Goal: Task Accomplishment & Management: Use online tool/utility

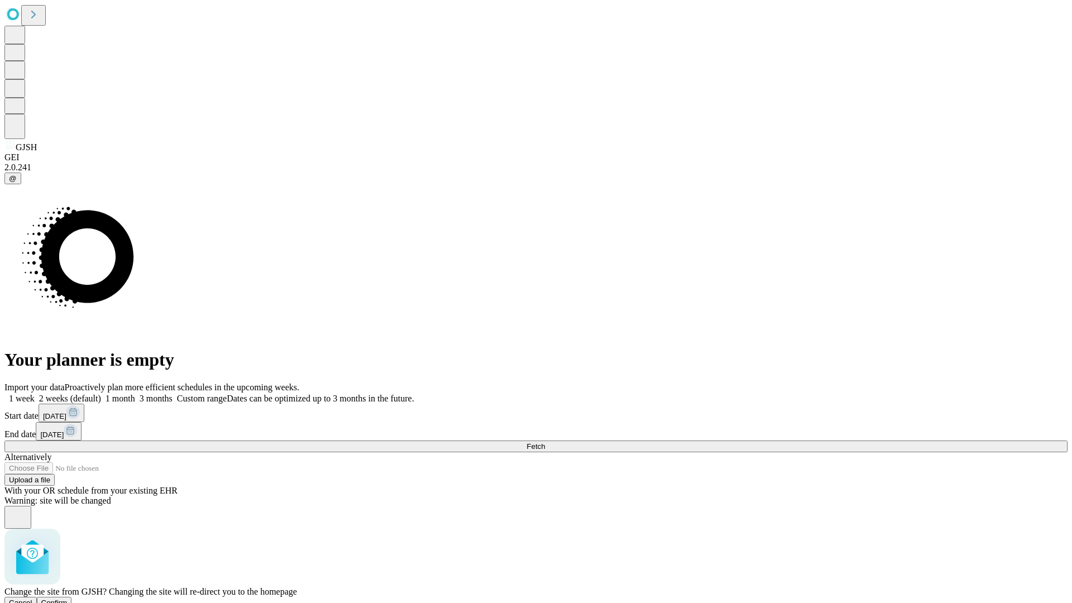
click at [68, 598] on span "Confirm" at bounding box center [54, 602] width 26 height 8
click at [35, 393] on label "1 week" at bounding box center [19, 397] width 30 height 9
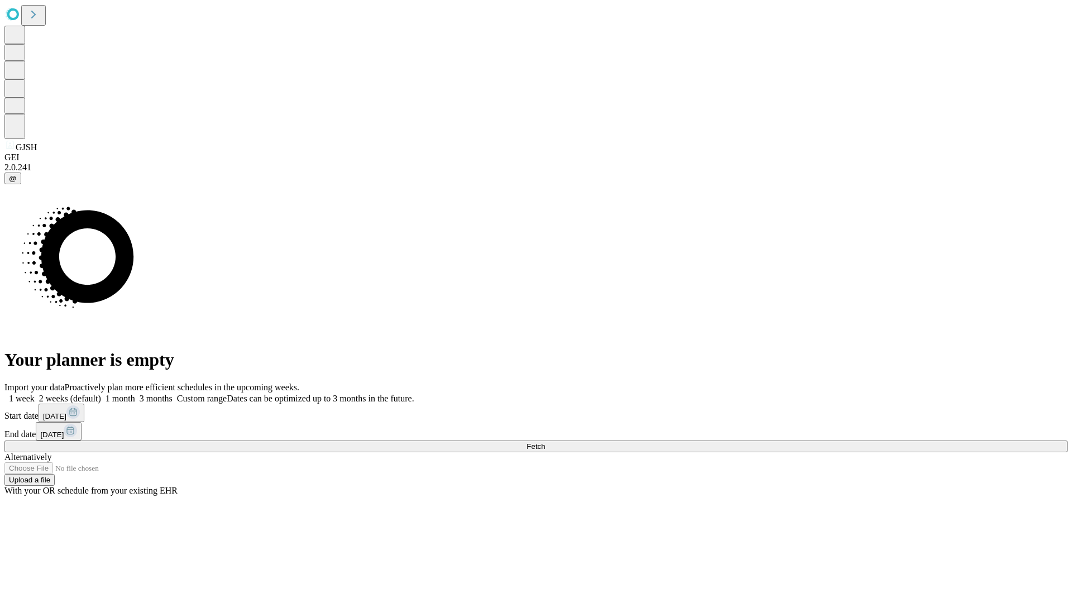
click at [545, 442] on span "Fetch" at bounding box center [535, 446] width 18 height 8
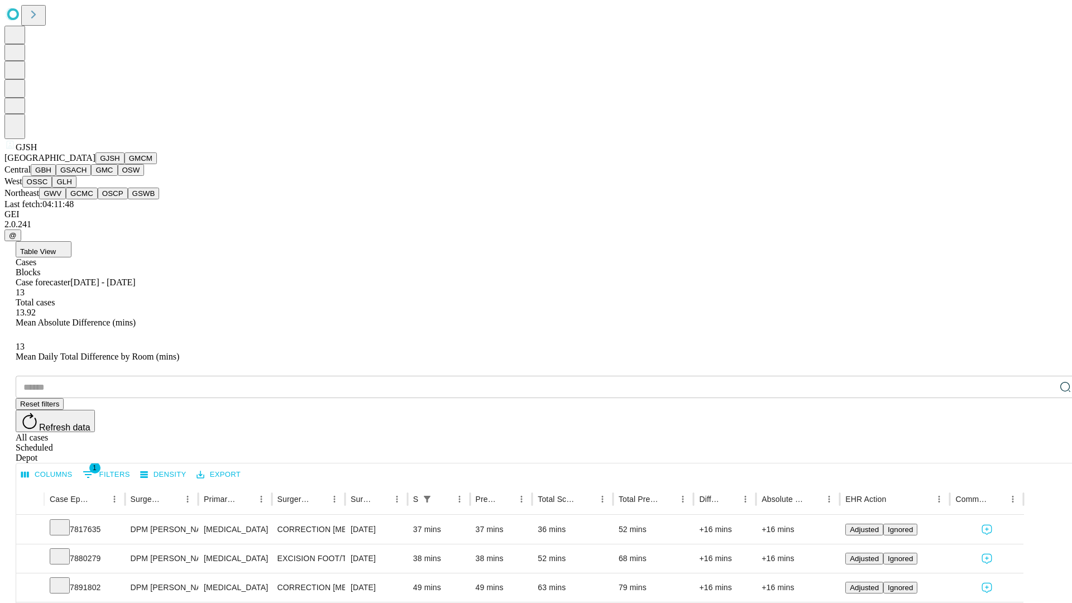
click at [124, 164] on button "GMCM" at bounding box center [140, 158] width 32 height 12
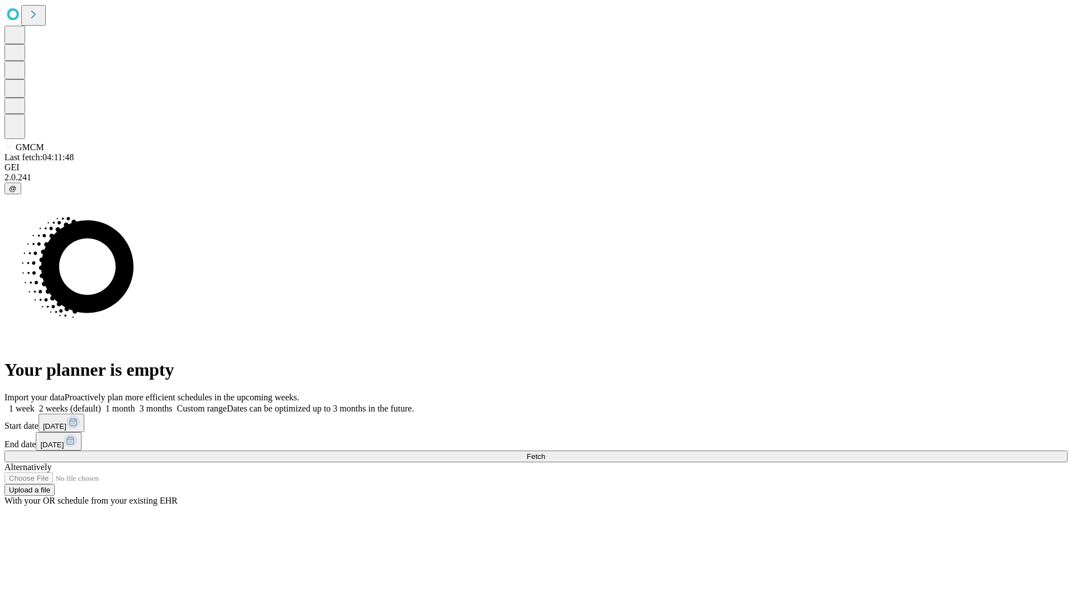
click at [35, 404] on label "1 week" at bounding box center [19, 408] width 30 height 9
click at [545, 452] on span "Fetch" at bounding box center [535, 456] width 18 height 8
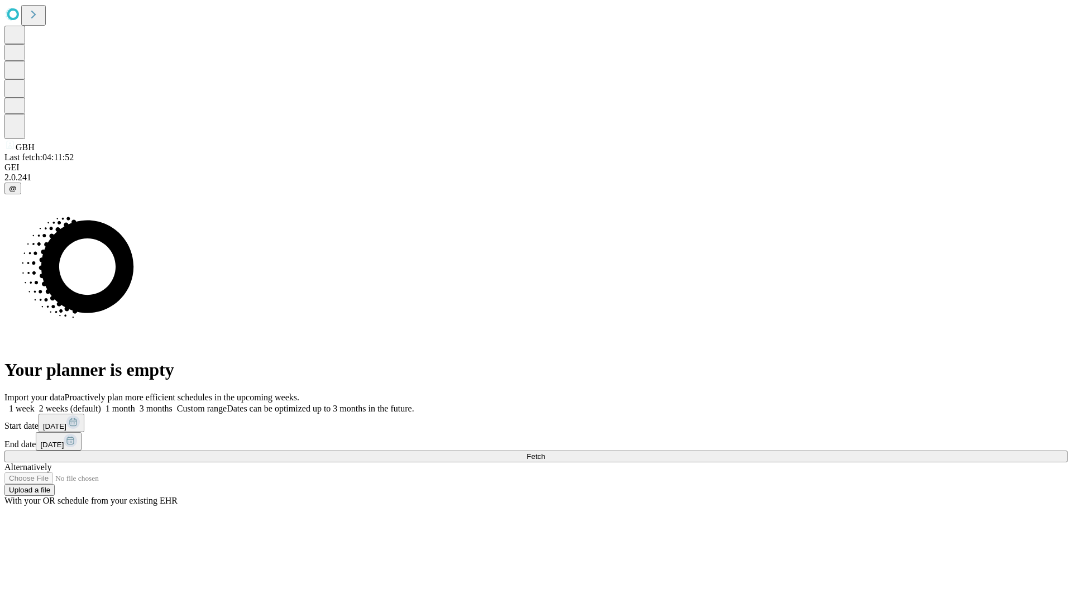
click at [35, 404] on label "1 week" at bounding box center [19, 408] width 30 height 9
click at [545, 452] on span "Fetch" at bounding box center [535, 456] width 18 height 8
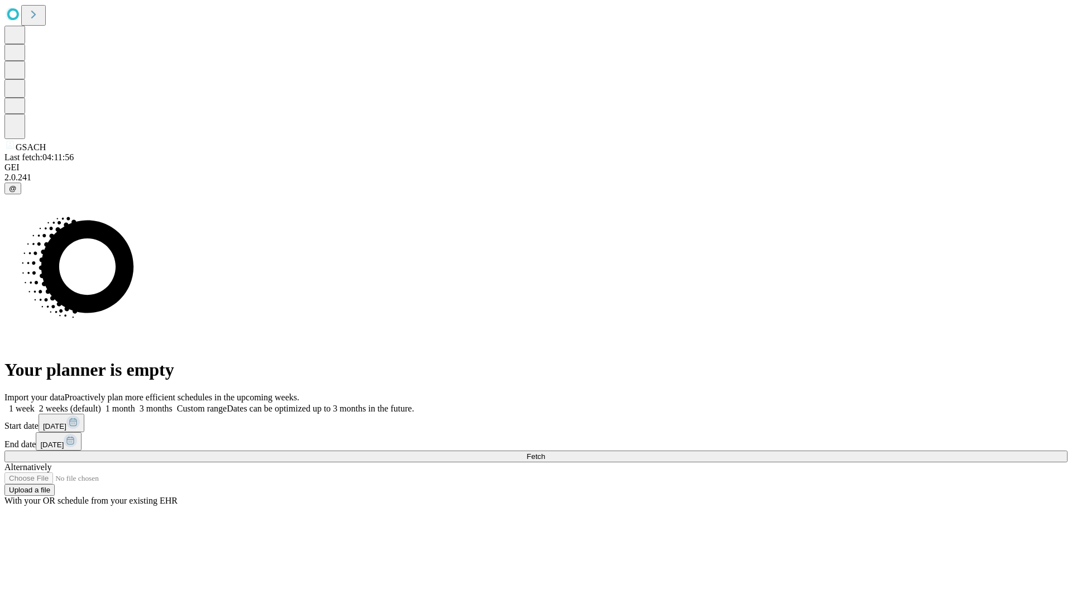
click at [35, 404] on label "1 week" at bounding box center [19, 408] width 30 height 9
click at [545, 452] on span "Fetch" at bounding box center [535, 456] width 18 height 8
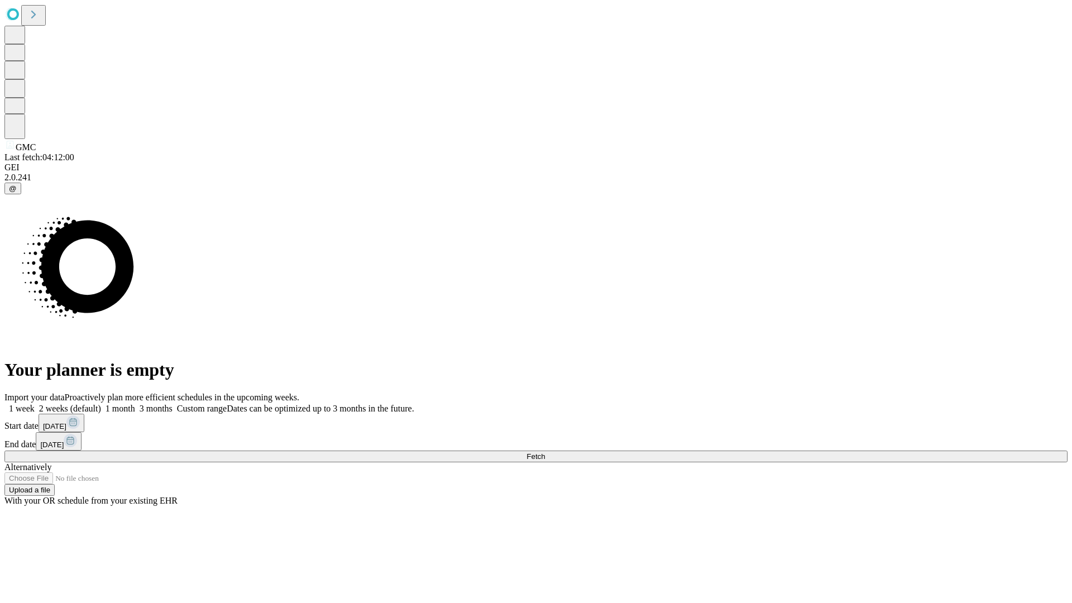
click at [35, 404] on label "1 week" at bounding box center [19, 408] width 30 height 9
click at [545, 452] on span "Fetch" at bounding box center [535, 456] width 18 height 8
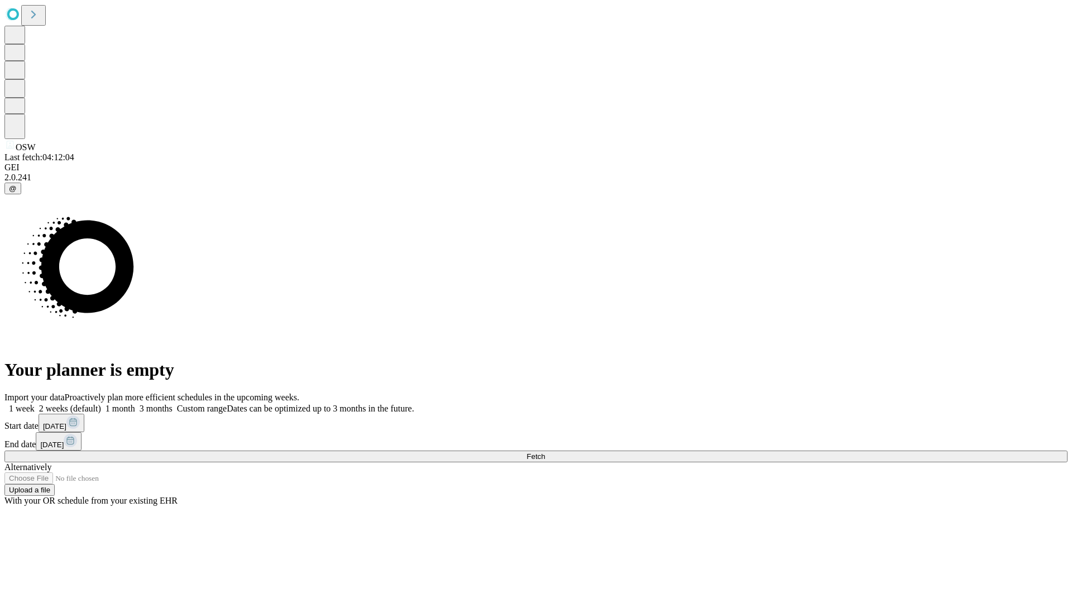
click at [35, 404] on label "1 week" at bounding box center [19, 408] width 30 height 9
click at [545, 452] on span "Fetch" at bounding box center [535, 456] width 18 height 8
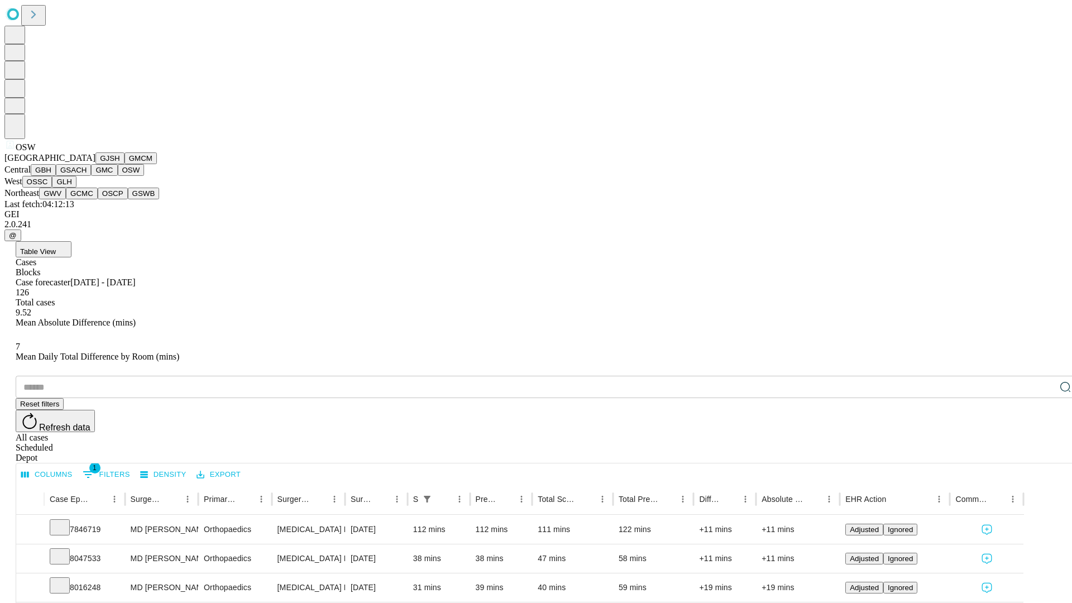
click at [52, 188] on button "OSSC" at bounding box center [37, 182] width 30 height 12
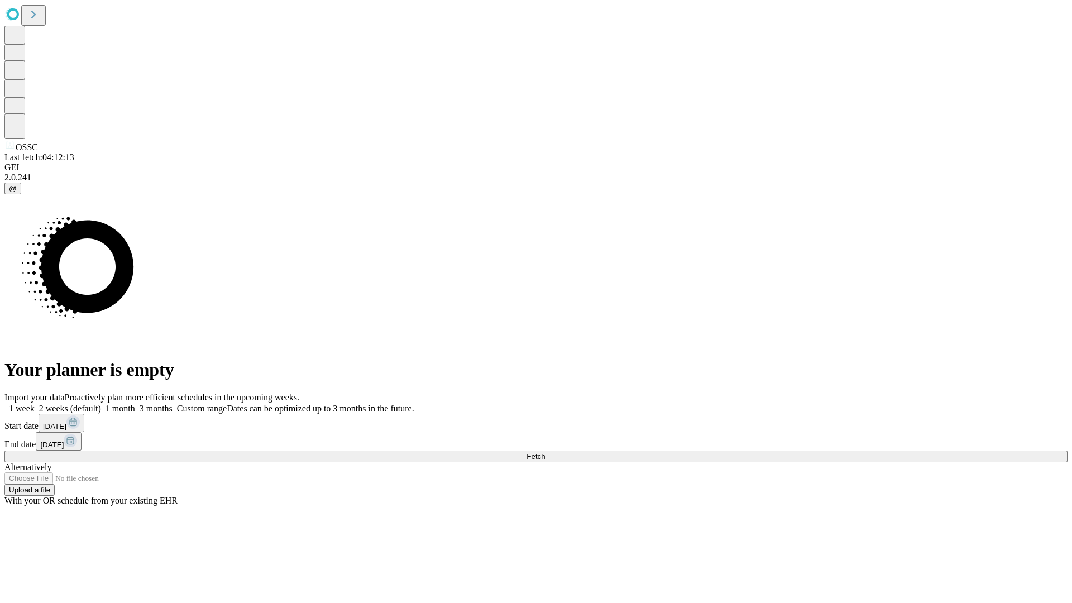
click at [35, 404] on label "1 week" at bounding box center [19, 408] width 30 height 9
click at [545, 452] on span "Fetch" at bounding box center [535, 456] width 18 height 8
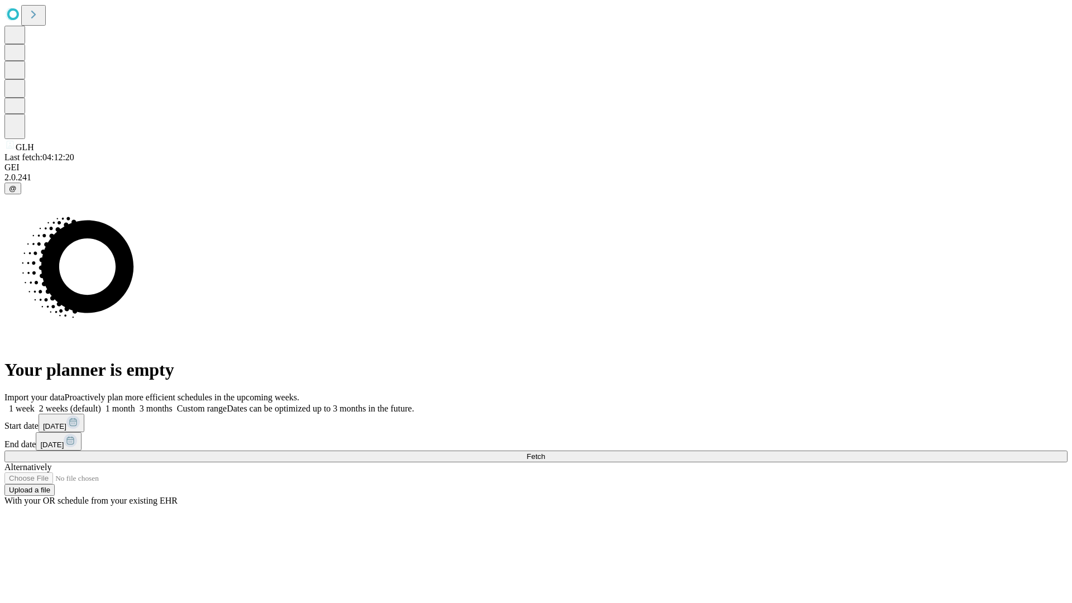
click at [35, 404] on label "1 week" at bounding box center [19, 408] width 30 height 9
click at [545, 452] on span "Fetch" at bounding box center [535, 456] width 18 height 8
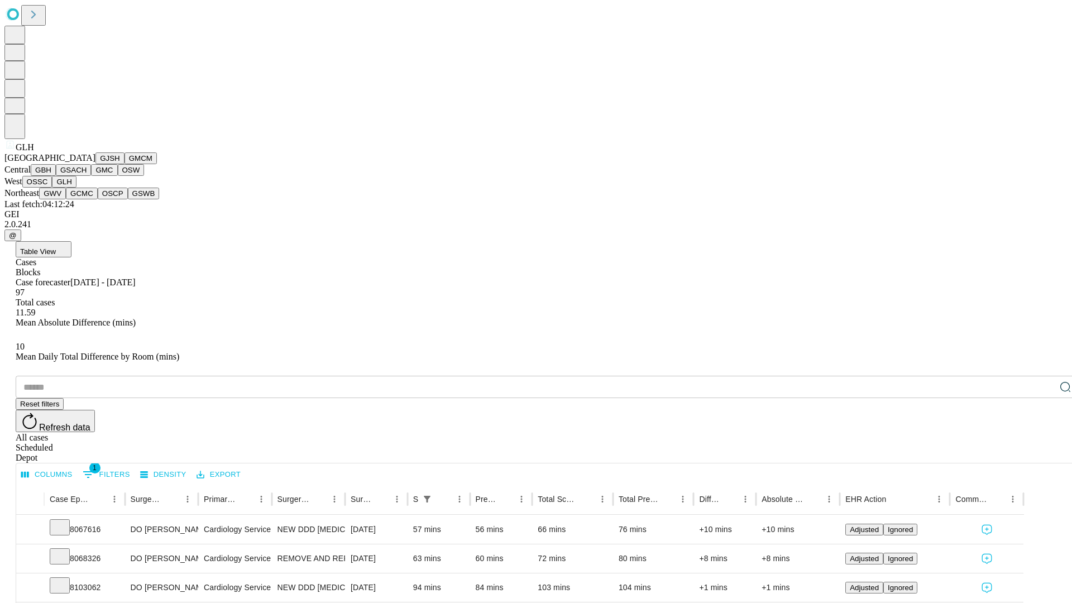
click at [66, 199] on button "GWV" at bounding box center [52, 194] width 27 height 12
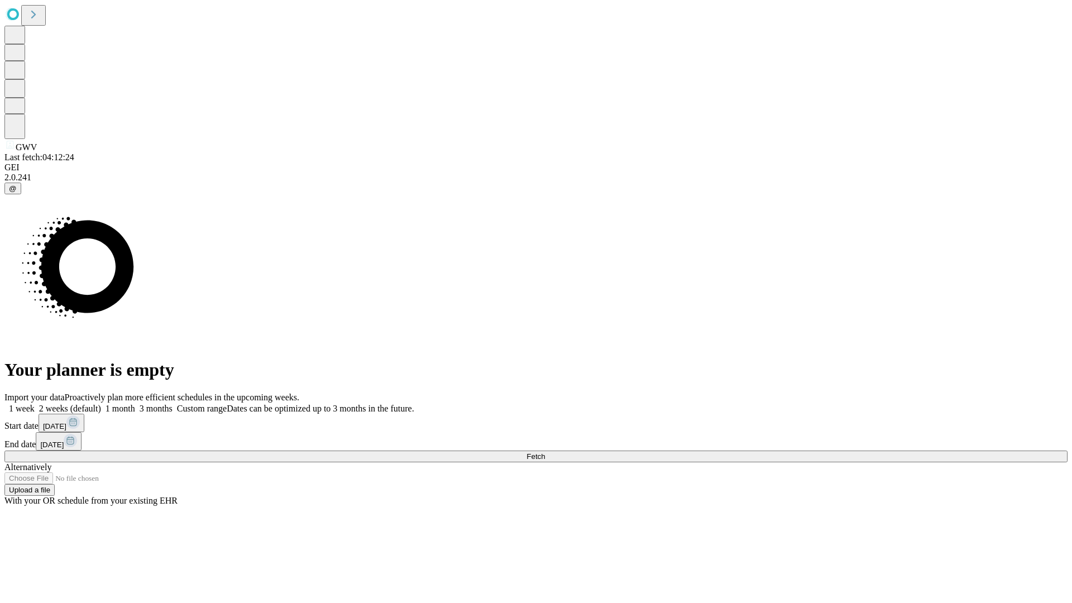
click at [545, 452] on span "Fetch" at bounding box center [535, 456] width 18 height 8
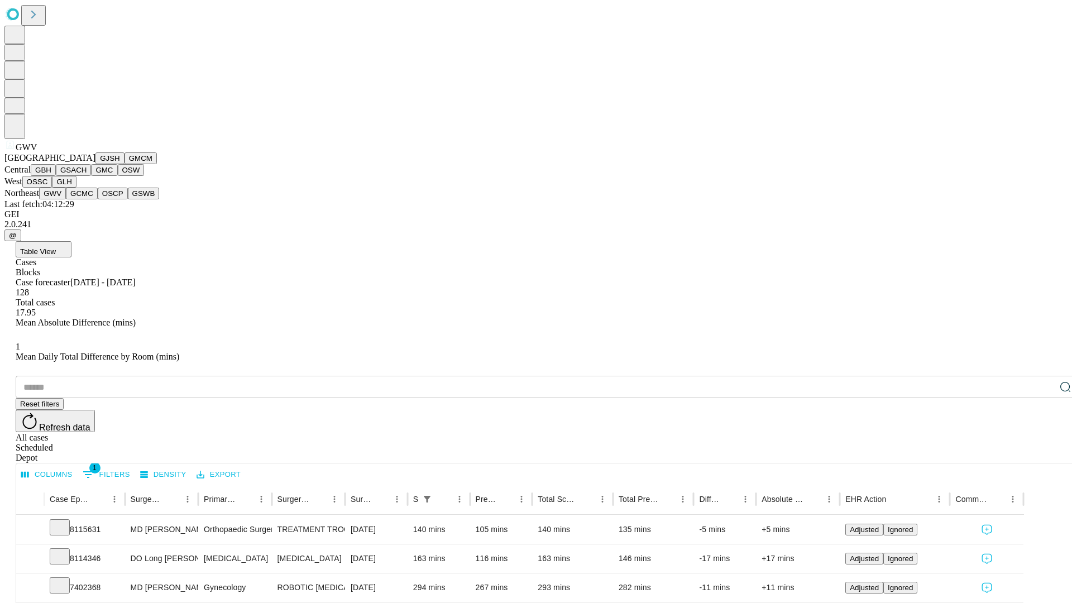
click at [87, 199] on button "GCMC" at bounding box center [82, 194] width 32 height 12
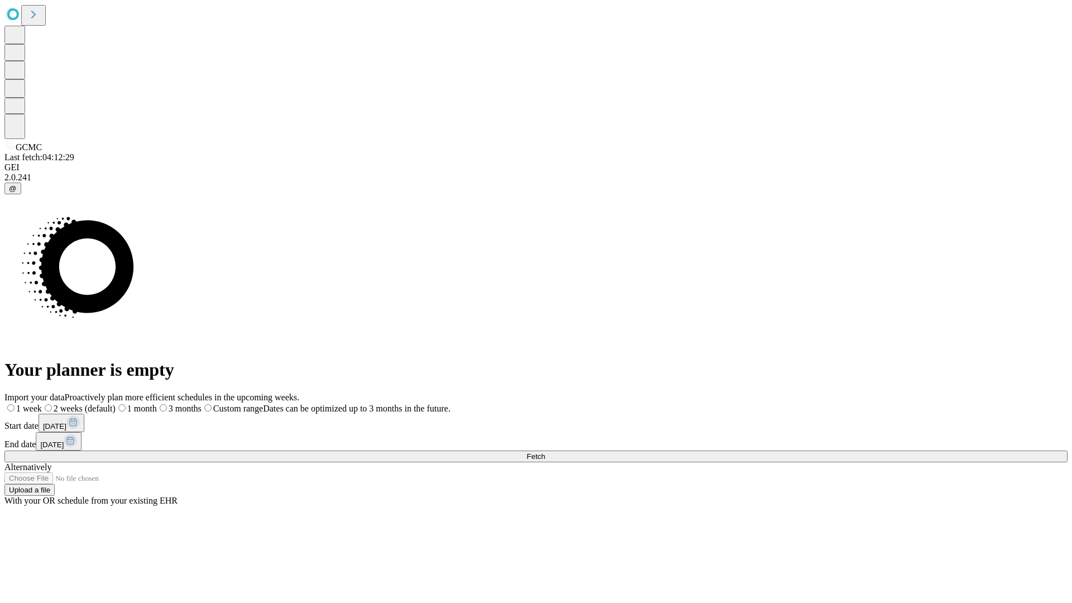
click at [42, 404] on label "1 week" at bounding box center [22, 408] width 37 height 9
click at [545, 452] on span "Fetch" at bounding box center [535, 456] width 18 height 8
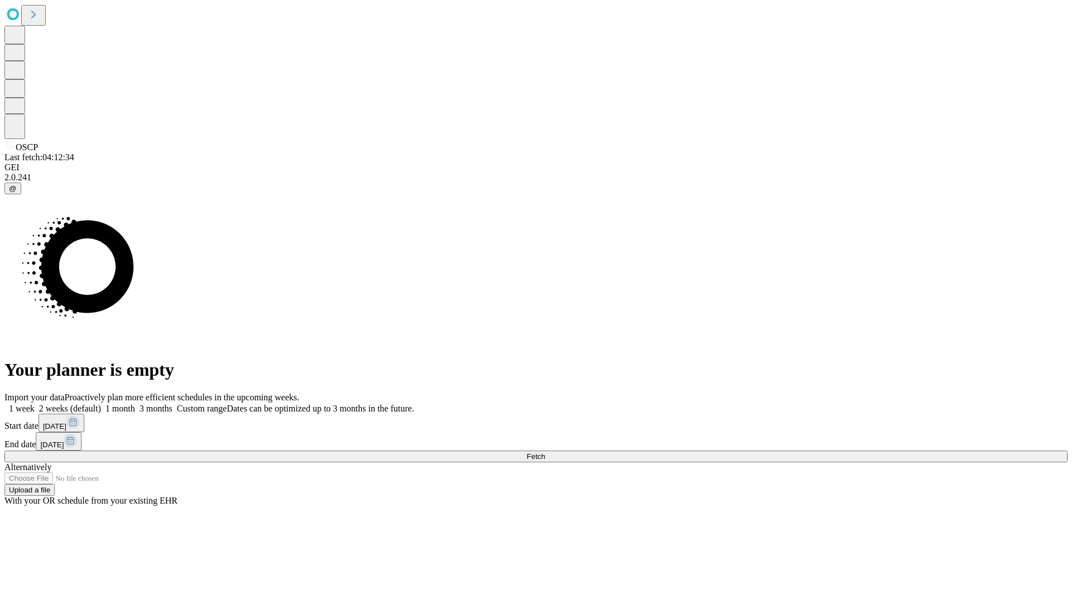
click at [35, 404] on label "1 week" at bounding box center [19, 408] width 30 height 9
click at [545, 452] on span "Fetch" at bounding box center [535, 456] width 18 height 8
